Goal: Transaction & Acquisition: Book appointment/travel/reservation

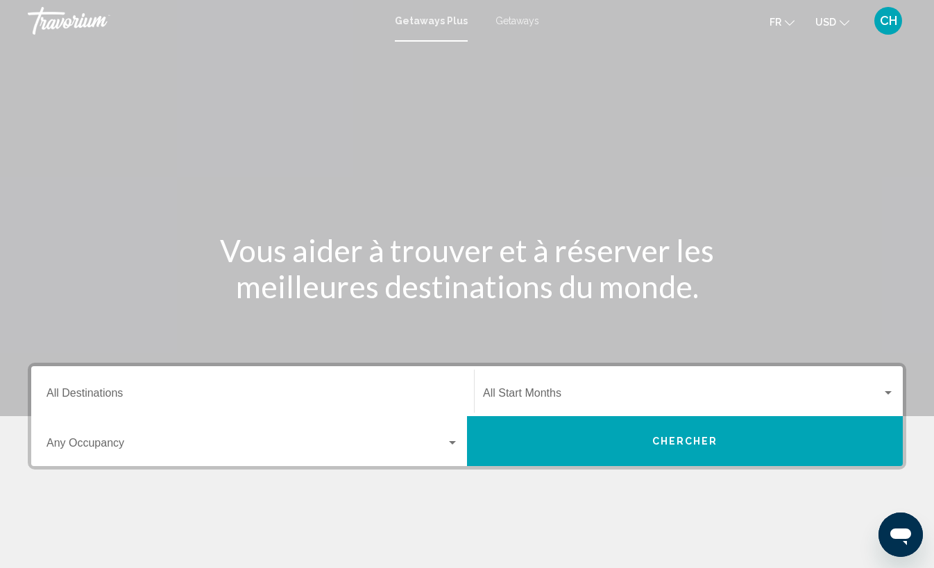
click at [163, 377] on div "Destination All Destinations" at bounding box center [252, 392] width 412 height 44
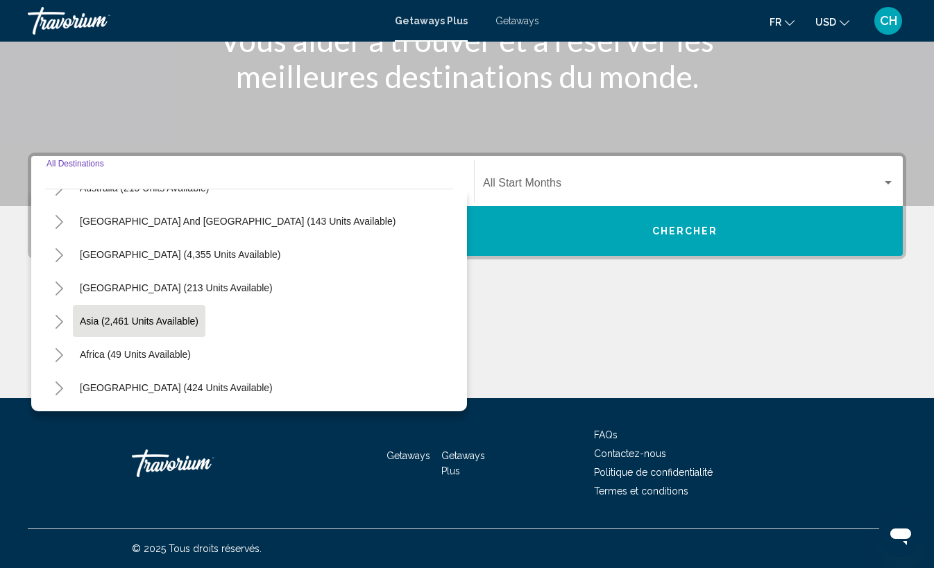
scroll to position [225, 0]
click at [56, 353] on icon "Toggle Africa (49 units available)" at bounding box center [59, 355] width 10 height 14
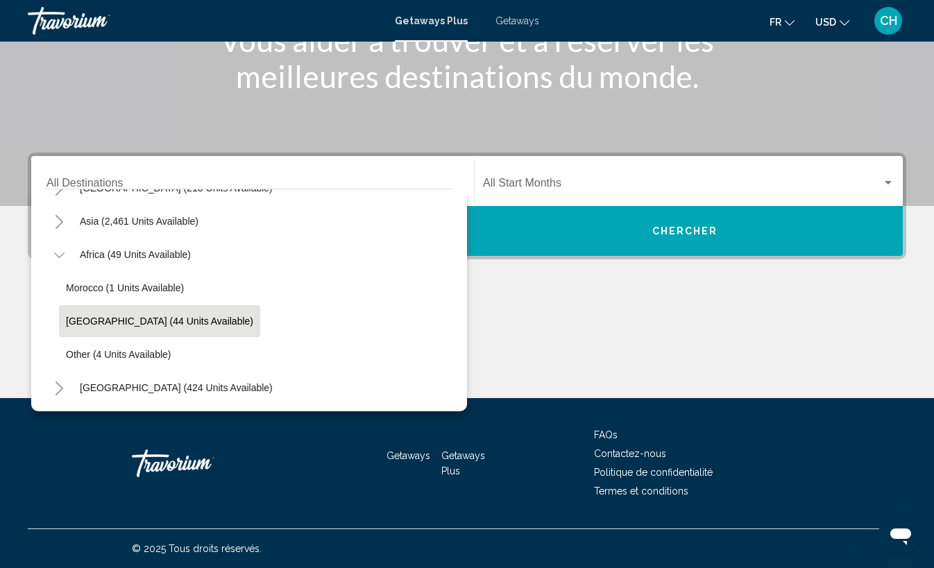
scroll to position [210, 0]
click at [553, 177] on div "Start Month All Start Months" at bounding box center [689, 182] width 412 height 44
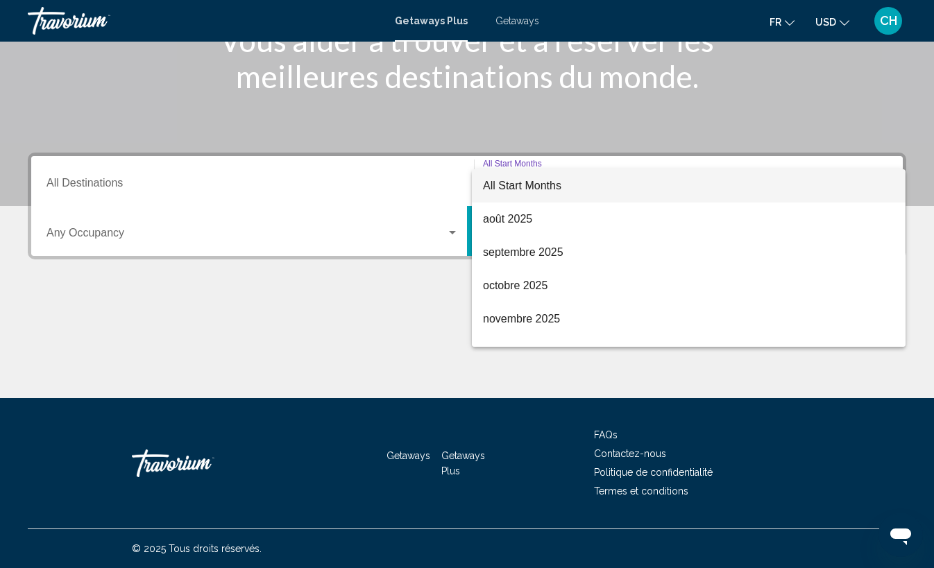
click at [179, 181] on div at bounding box center [467, 284] width 934 height 568
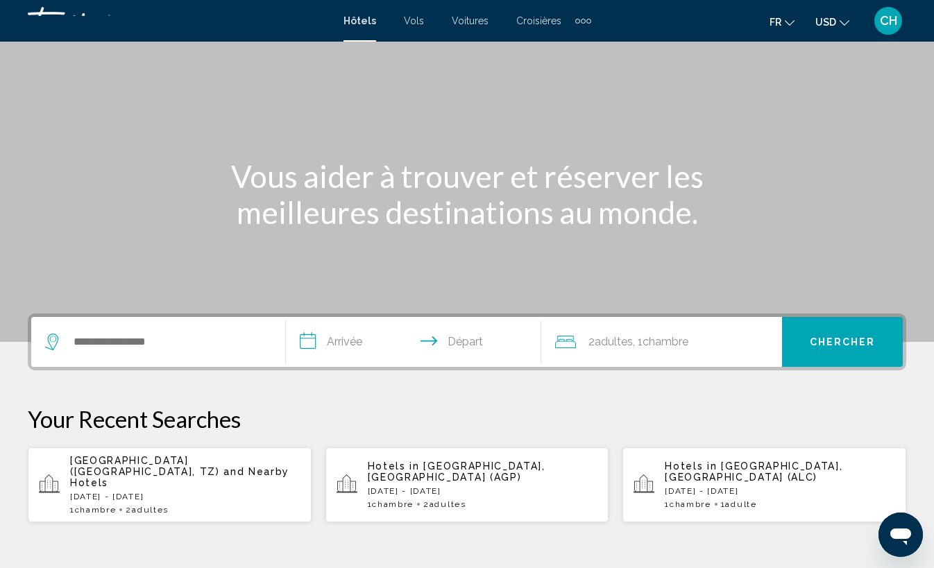
scroll to position [75, 0]
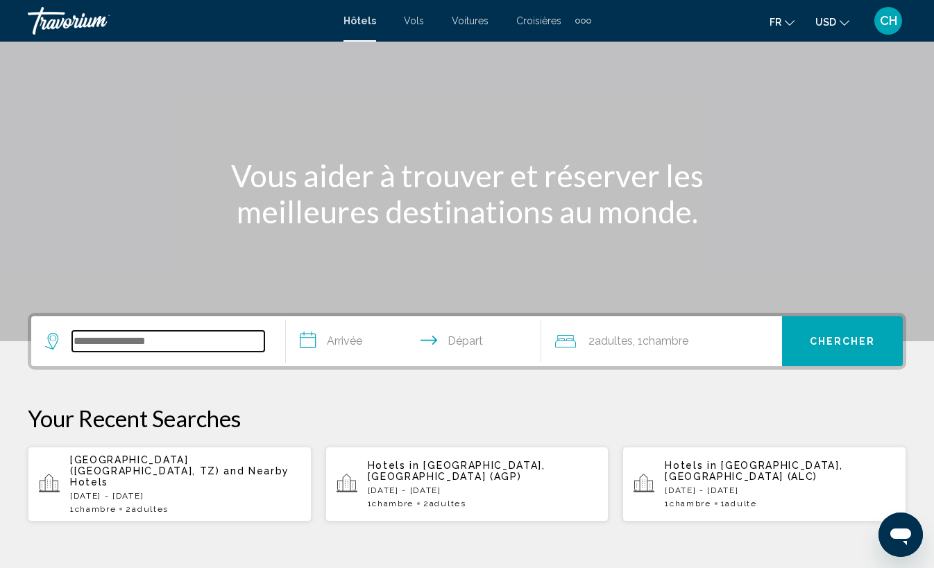
click at [168, 348] on input "Search widget" at bounding box center [168, 341] width 192 height 21
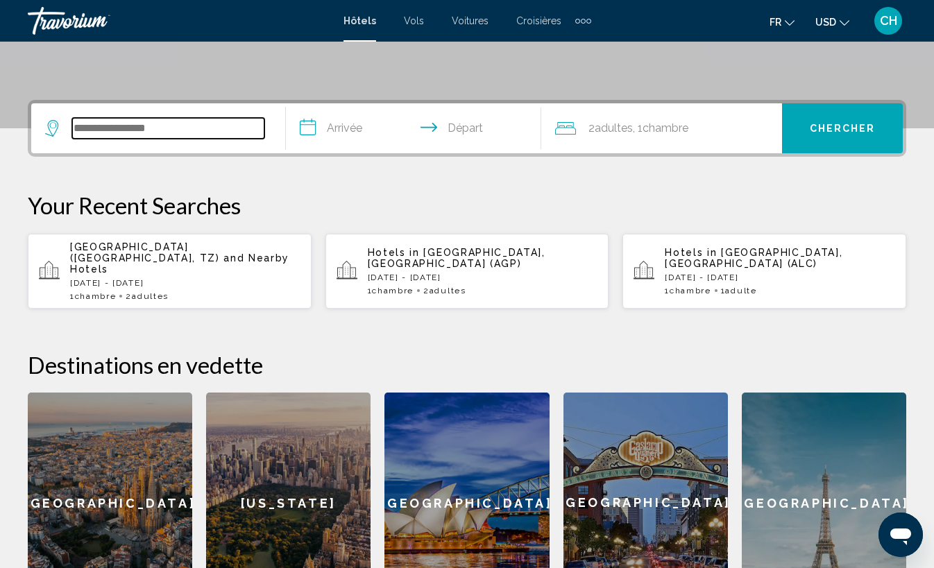
scroll to position [343, 0]
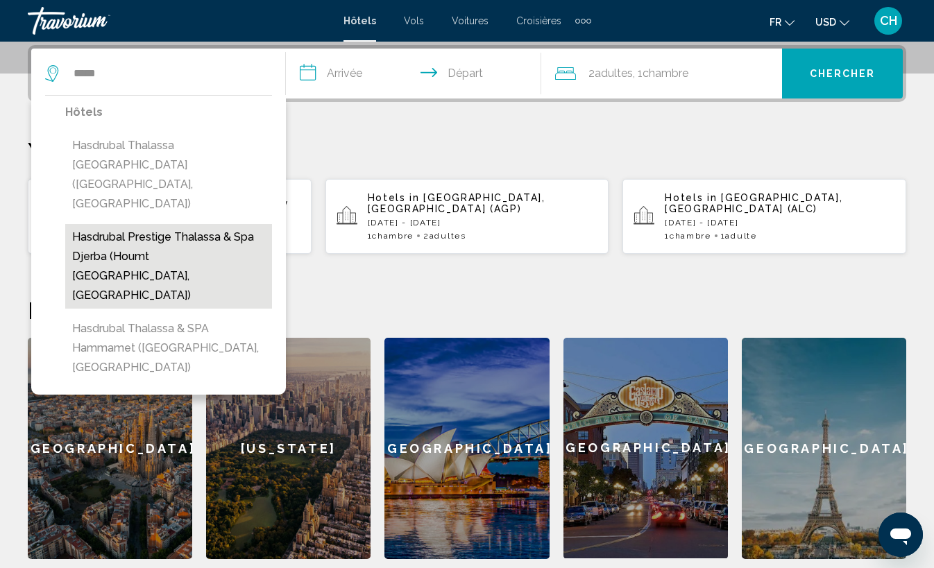
click at [176, 224] on button "Hasdrubal Prestige Thalassa & Spa Djerba (Houmt [GEOGRAPHIC_DATA], [GEOGRAPHIC_…" at bounding box center [168, 266] width 207 height 85
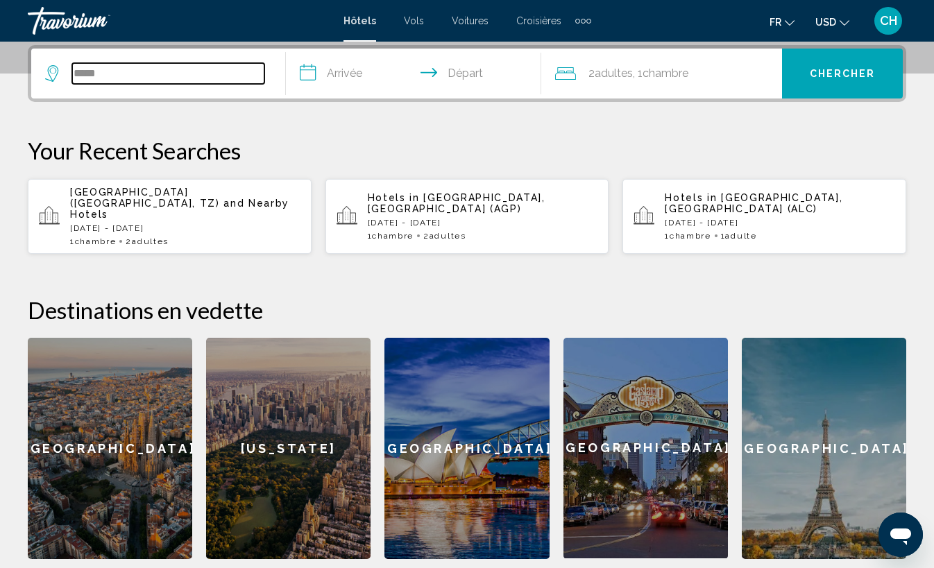
type input "**********"
click at [330, 87] on input "**********" at bounding box center [416, 76] width 260 height 54
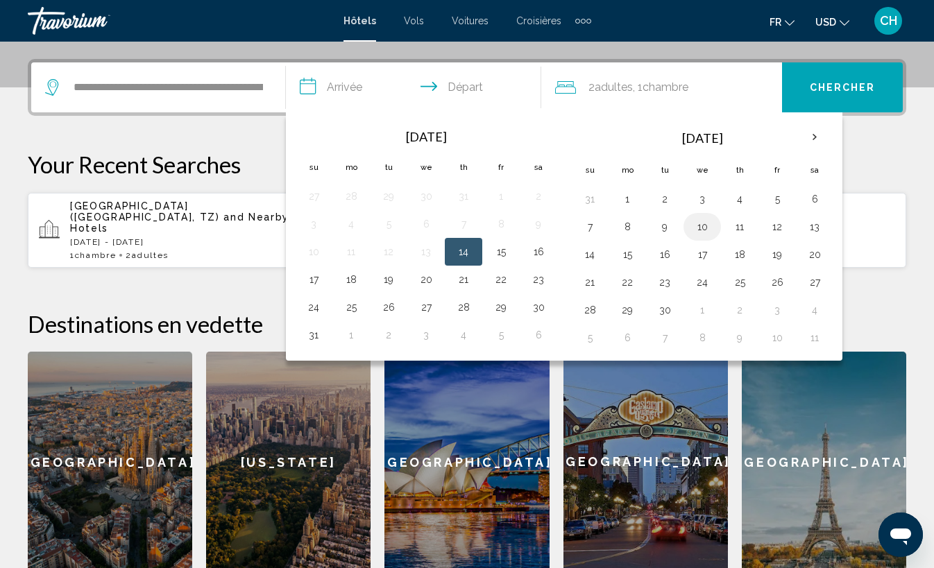
scroll to position [329, 0]
click at [818, 137] on th "Next month" at bounding box center [814, 137] width 37 height 31
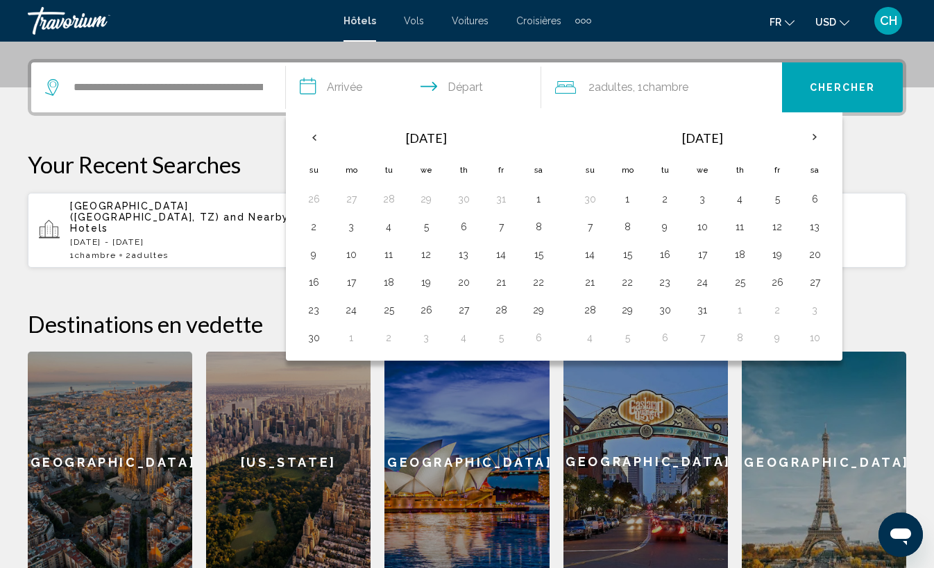
click at [818, 137] on th "Next month" at bounding box center [814, 137] width 37 height 31
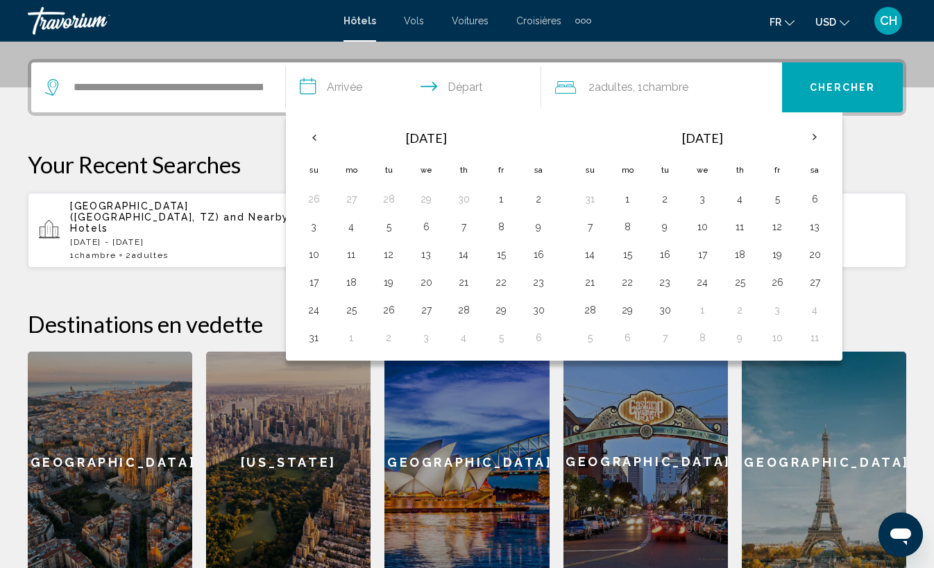
click at [818, 137] on th "Next month" at bounding box center [814, 137] width 37 height 31
click at [623, 228] on button "6" at bounding box center [627, 226] width 22 height 19
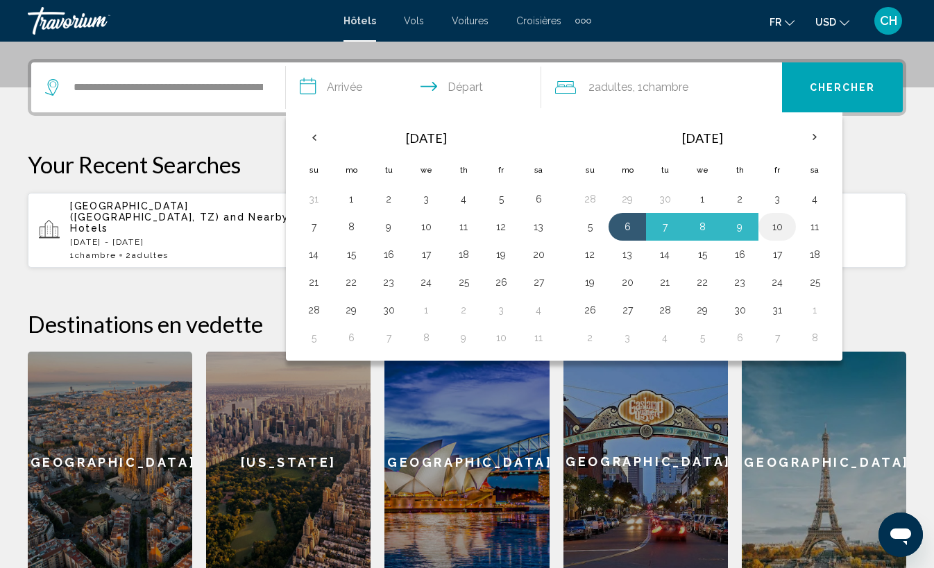
click at [773, 227] on button "10" at bounding box center [777, 226] width 22 height 19
type input "**********"
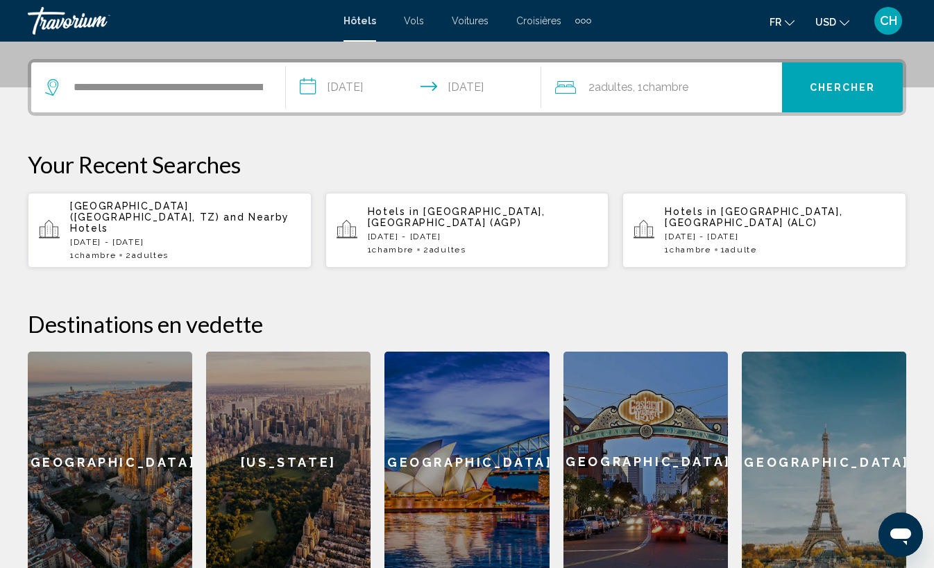
click at [624, 101] on div "2 Adulte Adultes , 1 Chambre pièces" at bounding box center [668, 87] width 227 height 50
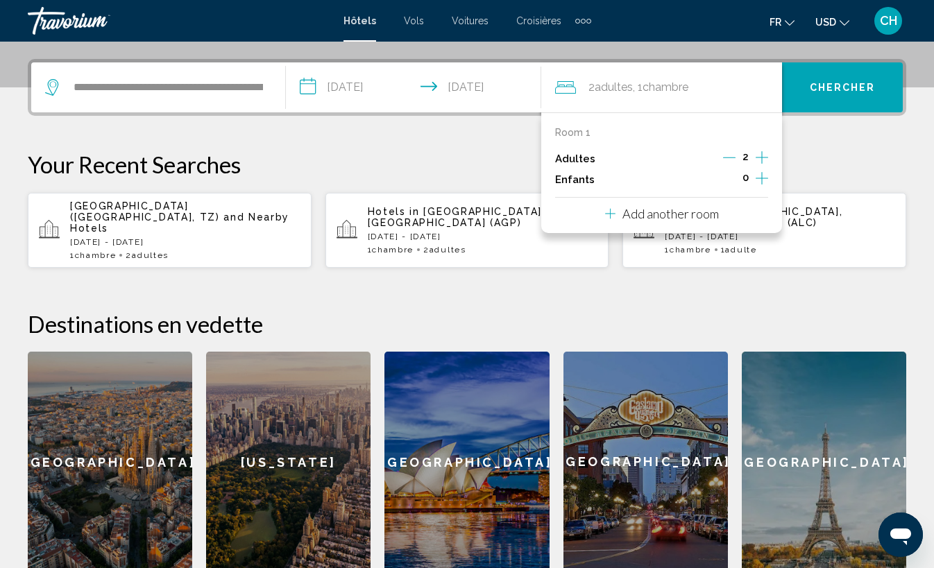
scroll to position [343, 0]
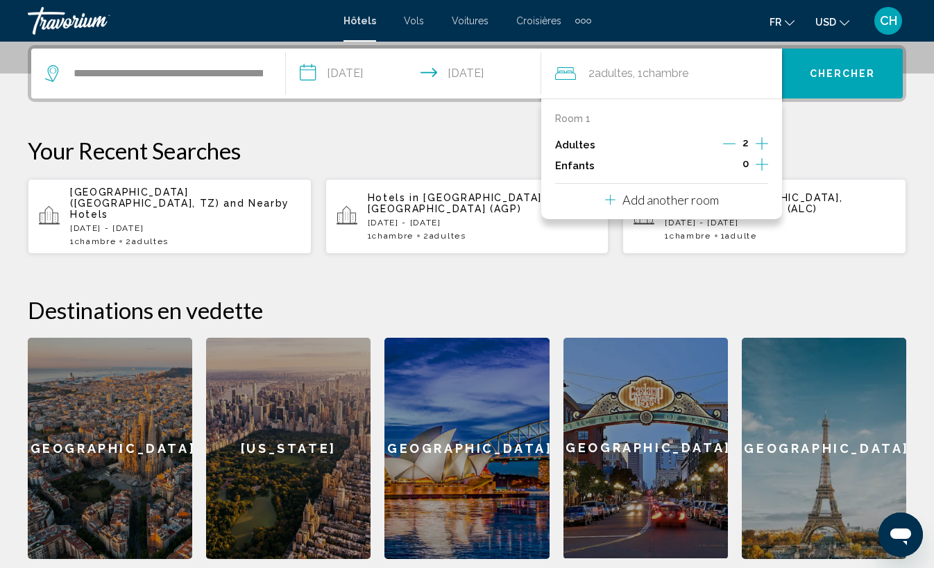
click at [598, 121] on div "Room 1" at bounding box center [661, 118] width 213 height 11
click at [651, 212] on button "Add another room" at bounding box center [662, 198] width 114 height 28
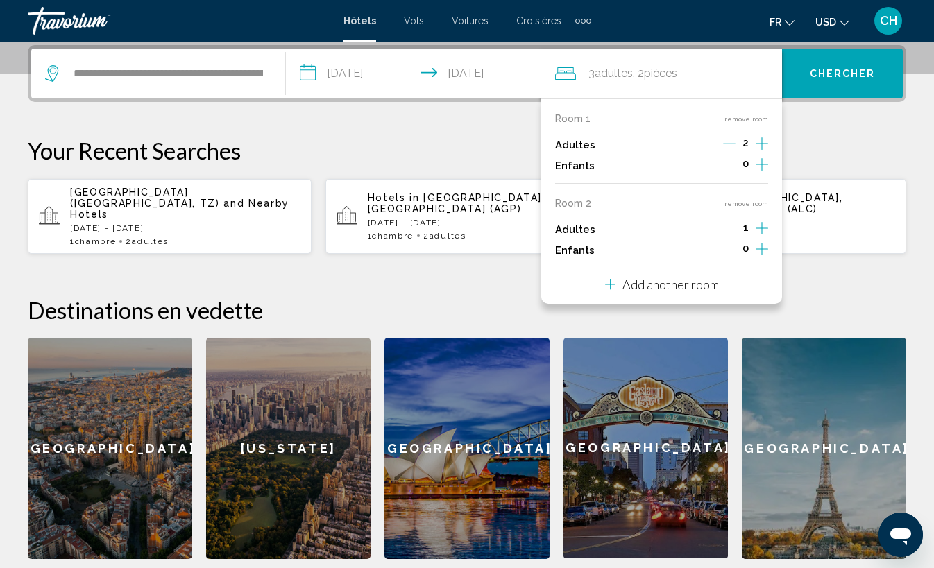
click at [764, 152] on icon "Increment adults" at bounding box center [762, 143] width 12 height 17
click at [846, 84] on button "Chercher" at bounding box center [842, 74] width 121 height 50
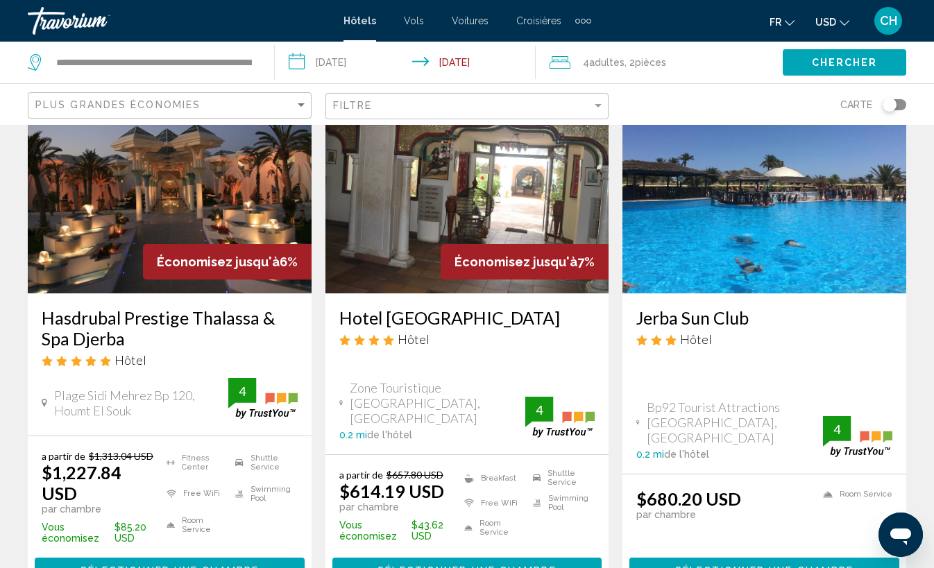
scroll to position [124, 0]
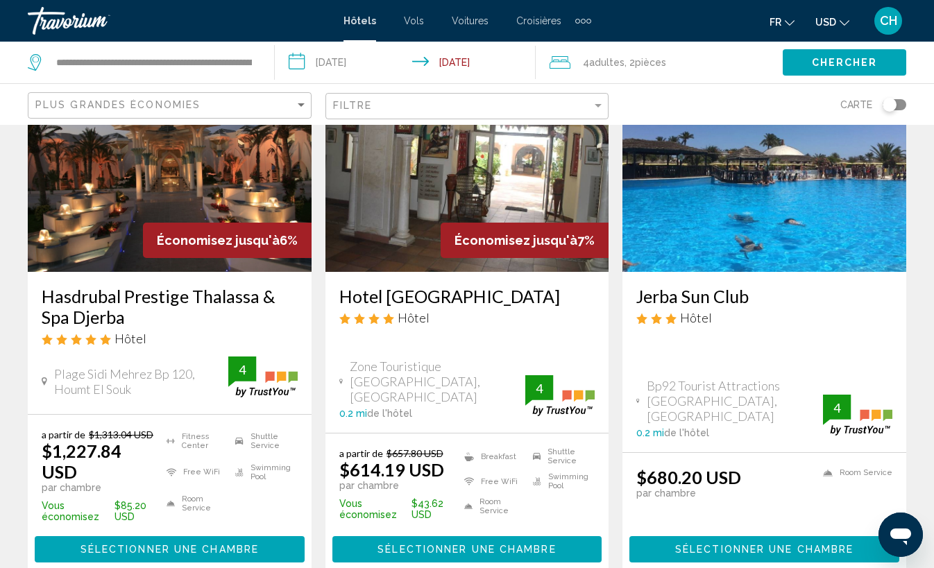
click at [113, 299] on h3 "Hasdrubal Prestige Thalassa & Spa Djerba" at bounding box center [170, 307] width 256 height 42
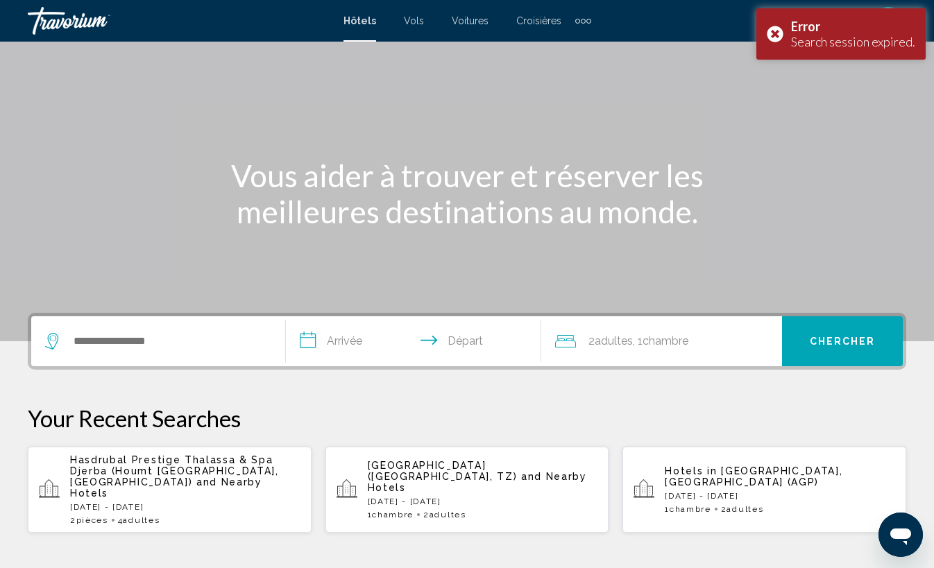
scroll to position [74, 0]
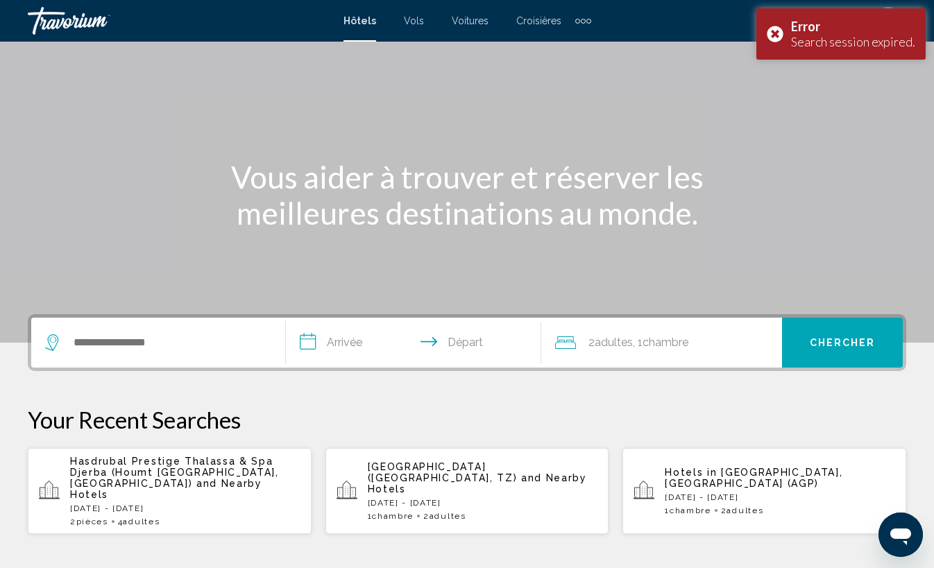
click at [226, 492] on div "Hasdrubal Prestige Thalassa & Spa Djerba ([GEOGRAPHIC_DATA], [GEOGRAPHIC_DATA])…" at bounding box center [185, 491] width 230 height 71
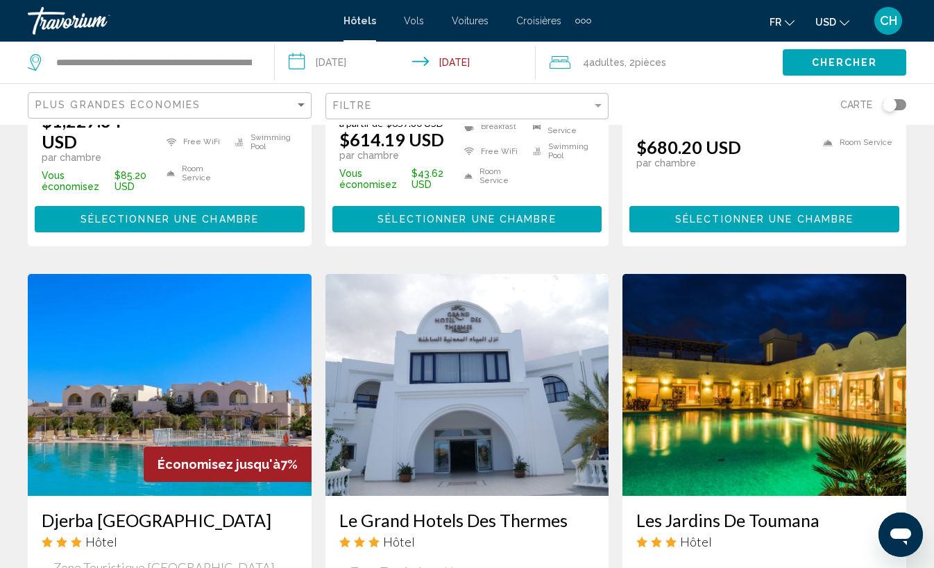
scroll to position [406, 0]
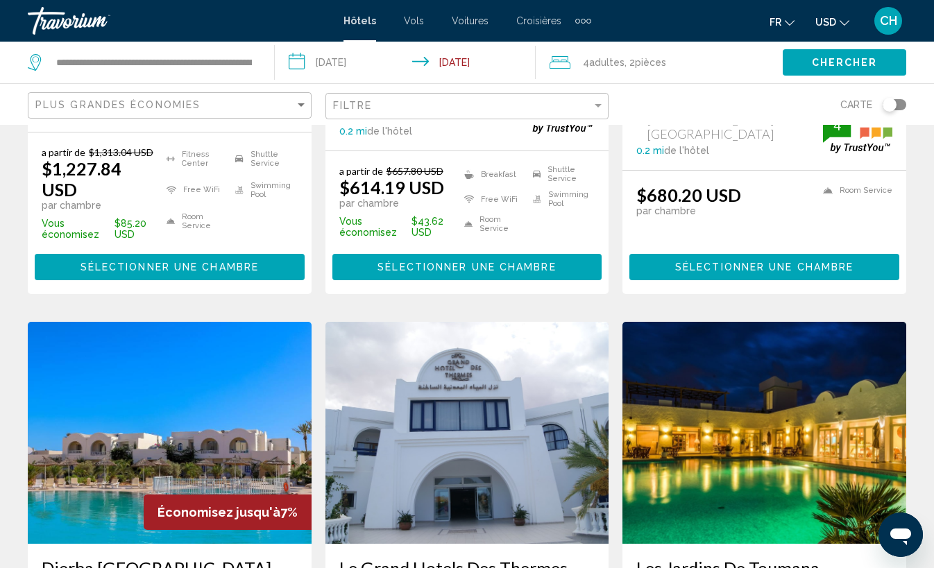
click at [178, 261] on span "Sélectionner une chambre" at bounding box center [170, 266] width 178 height 11
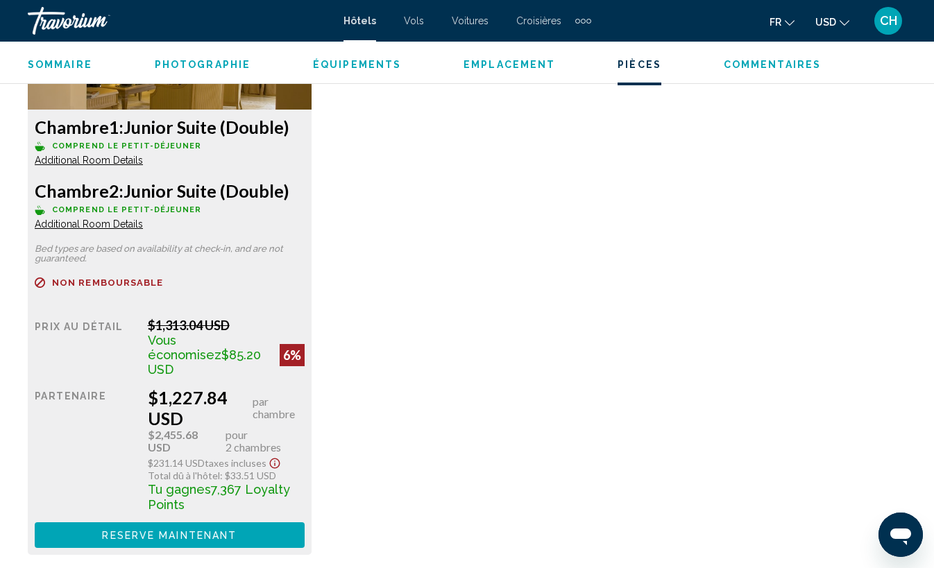
scroll to position [2256, 0]
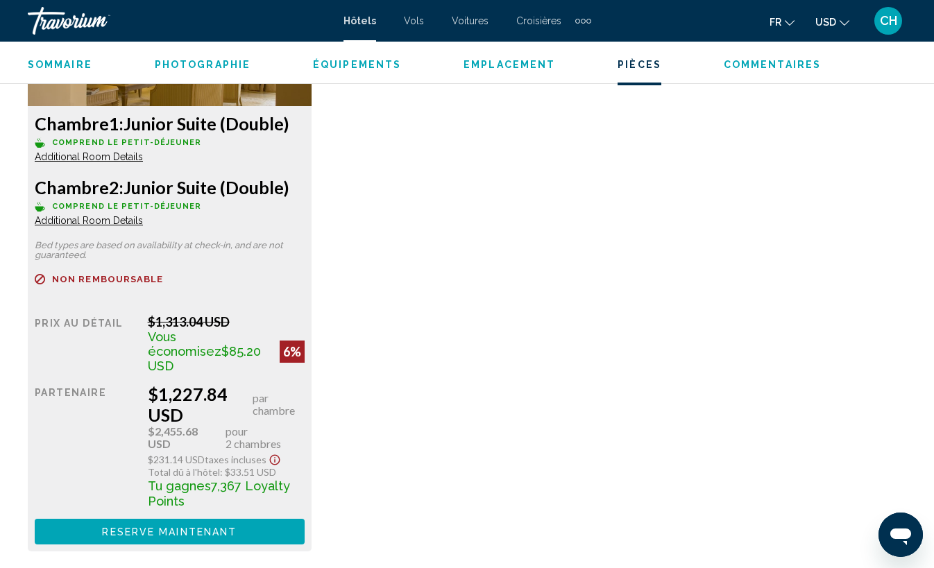
click at [193, 384] on div "$1,227.84 USD par chambre" at bounding box center [226, 405] width 157 height 42
click at [204, 384] on div "$1,227.84 USD par chambre" at bounding box center [226, 405] width 157 height 42
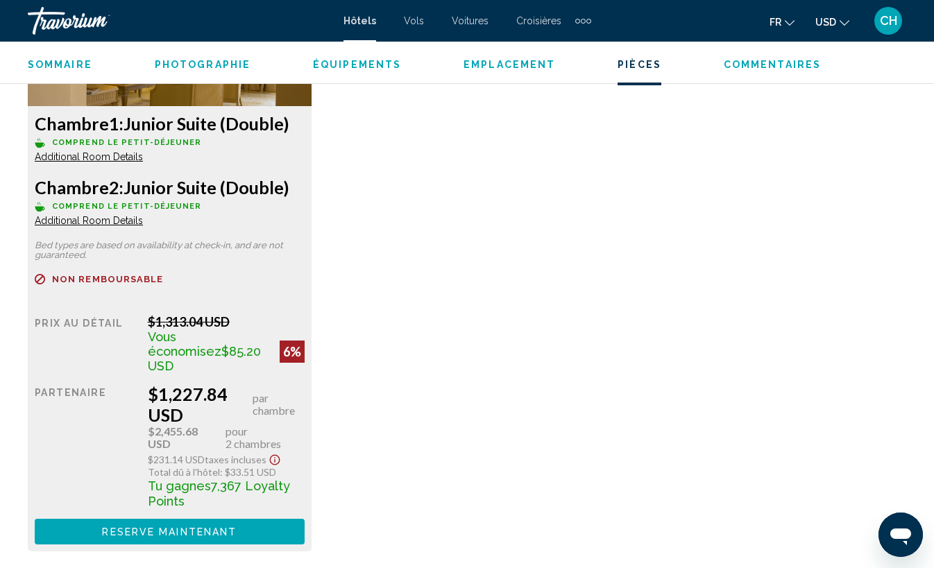
click at [204, 384] on div "$1,227.84 USD par chambre" at bounding box center [226, 405] width 157 height 42
copy div "1,227.84"
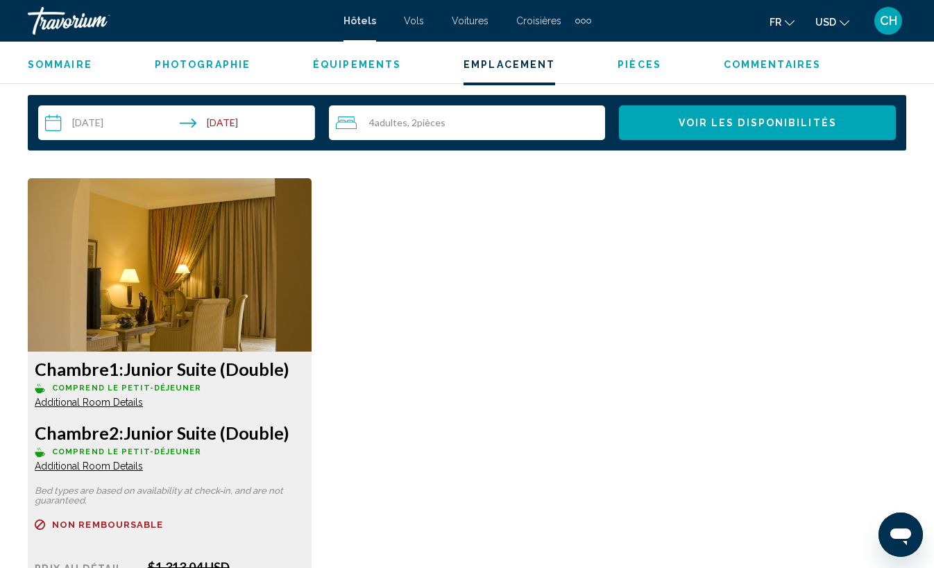
scroll to position [1872, 0]
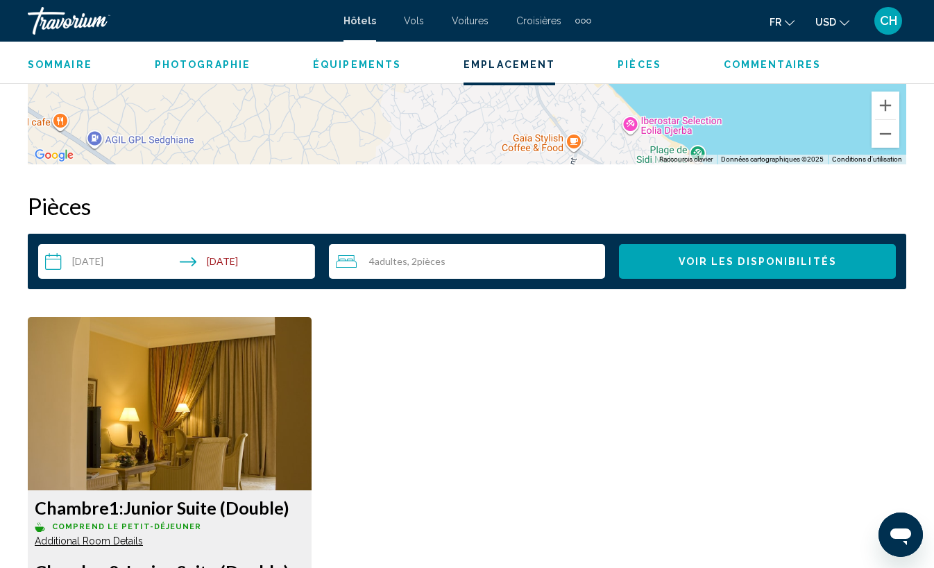
click at [484, 253] on div "4 Adulte Adultes , 2 Chambre pièces" at bounding box center [471, 261] width 270 height 17
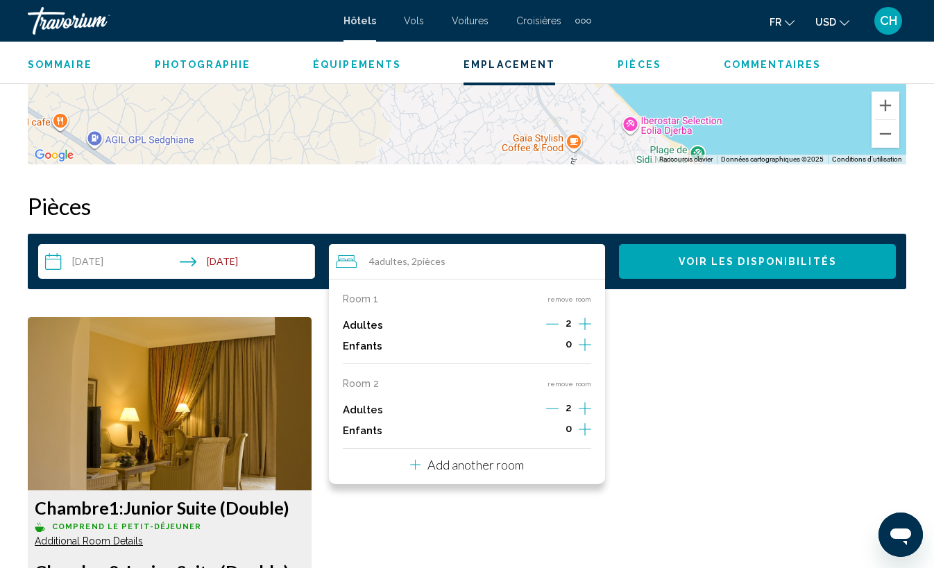
click at [588, 340] on icon "Increment children" at bounding box center [585, 345] width 12 height 17
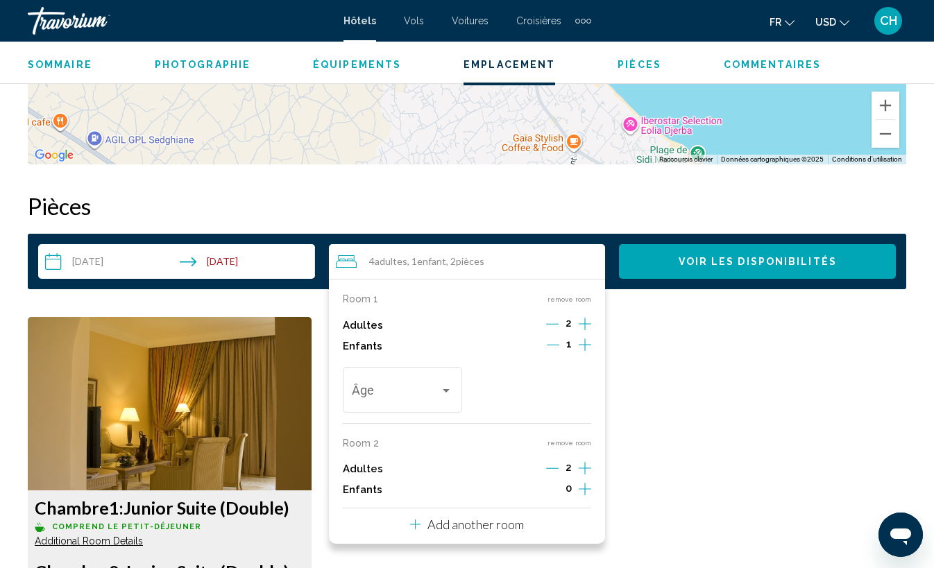
click at [580, 340] on icon "Increment children" at bounding box center [585, 345] width 12 height 17
click at [418, 387] on span "Travelers: 4 adults, 2 children" at bounding box center [396, 394] width 88 height 14
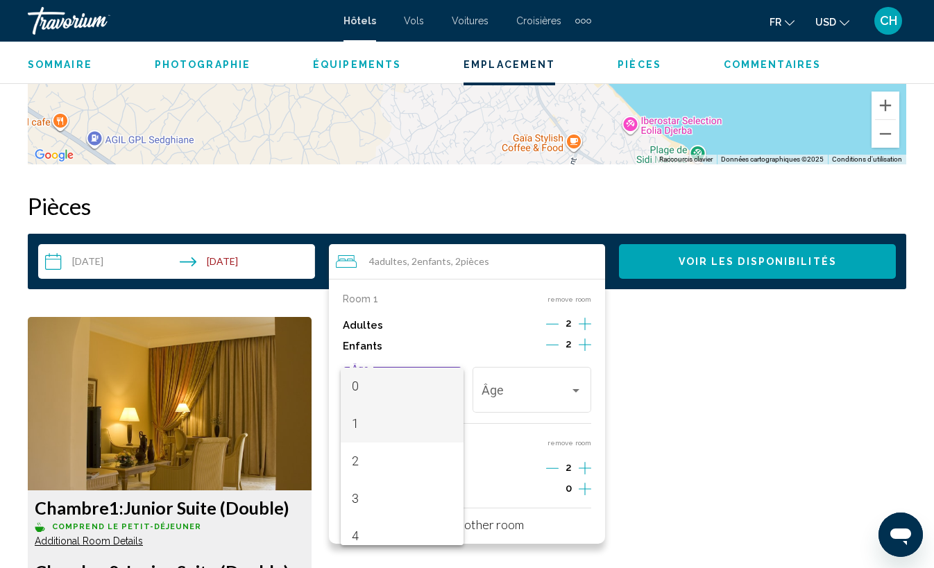
click at [374, 425] on span "1" at bounding box center [402, 423] width 101 height 37
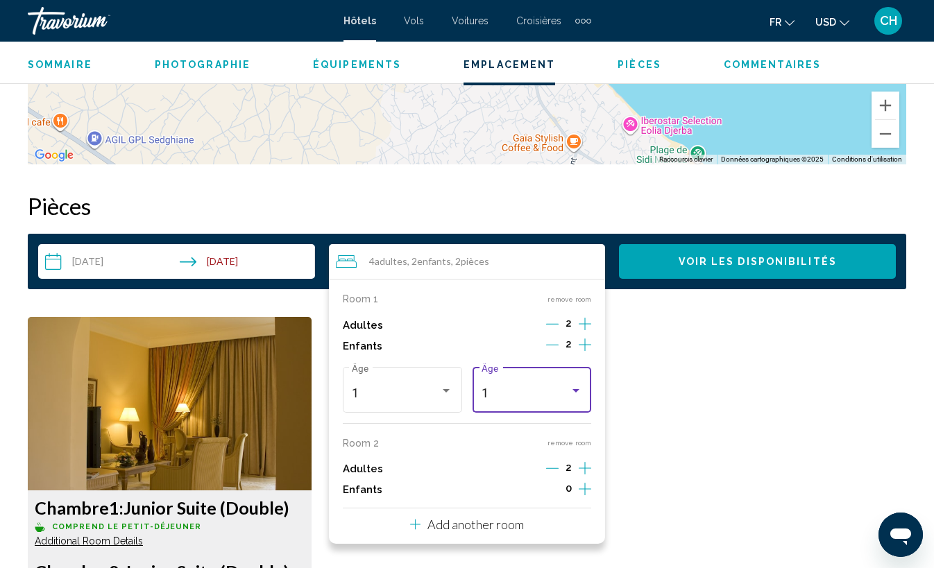
click at [480, 389] on div "1 Âge" at bounding box center [532, 388] width 119 height 49
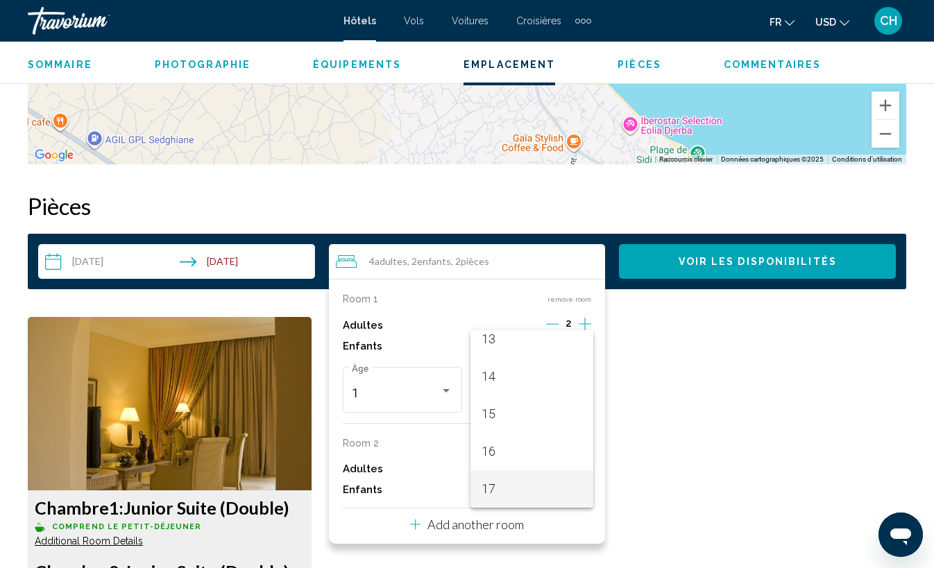
scroll to position [497, 0]
click at [532, 375] on span "14" at bounding box center [532, 376] width 101 height 37
click at [744, 266] on button "Voir les disponibilités" at bounding box center [757, 261] width 277 height 35
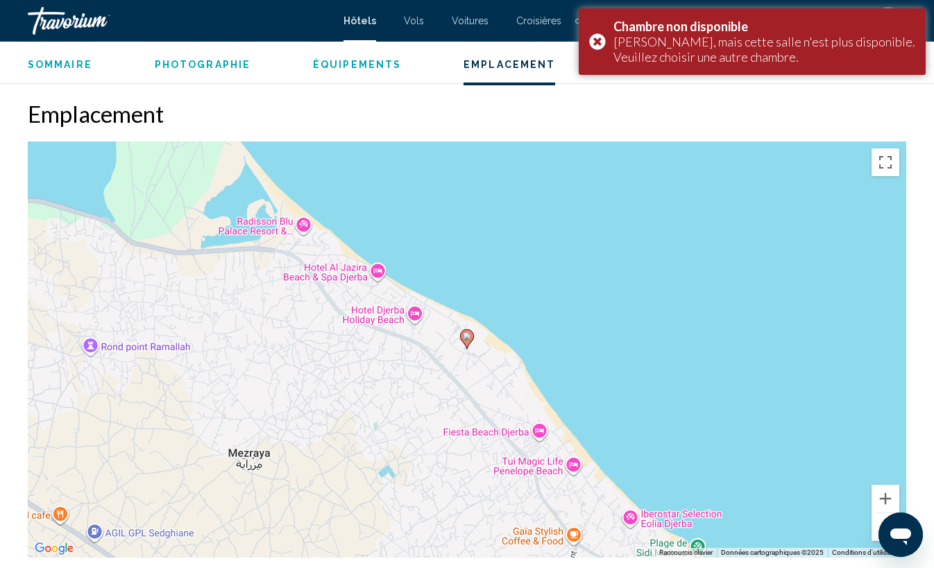
scroll to position [1403, 0]
